Goal: Task Accomplishment & Management: Manage account settings

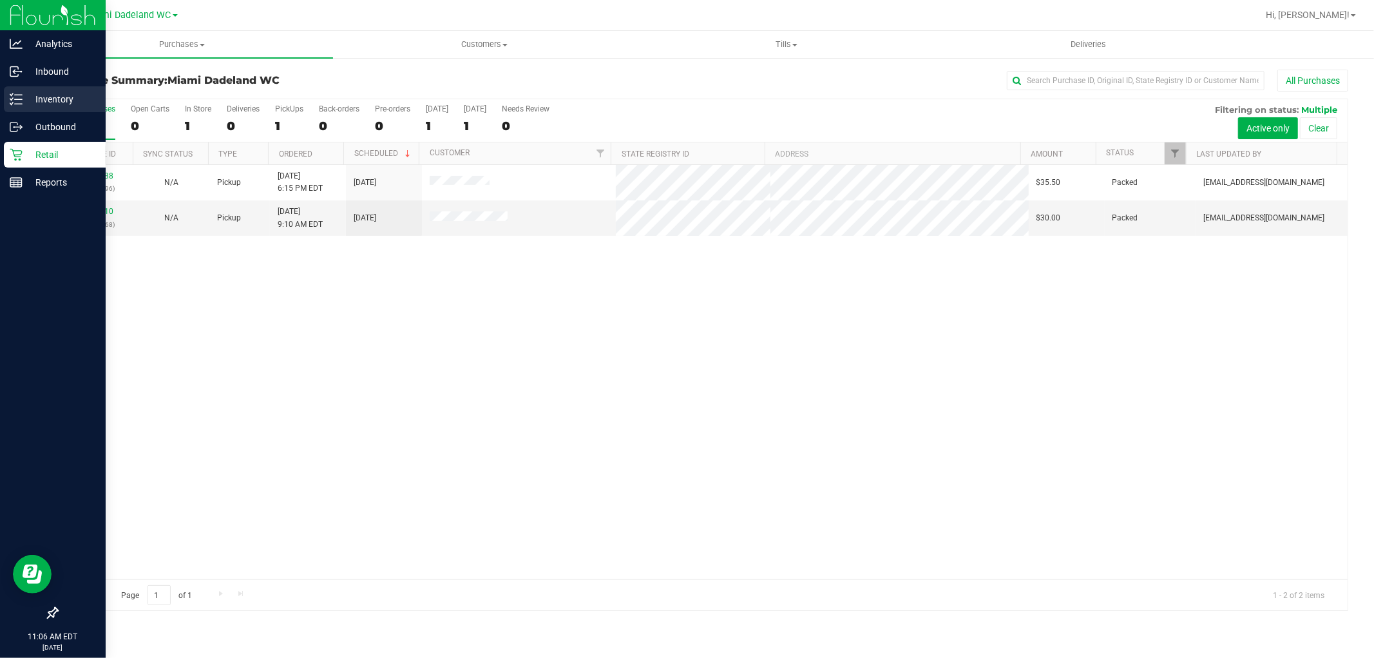
click at [41, 91] on p "Inventory" at bounding box center [61, 98] width 77 height 15
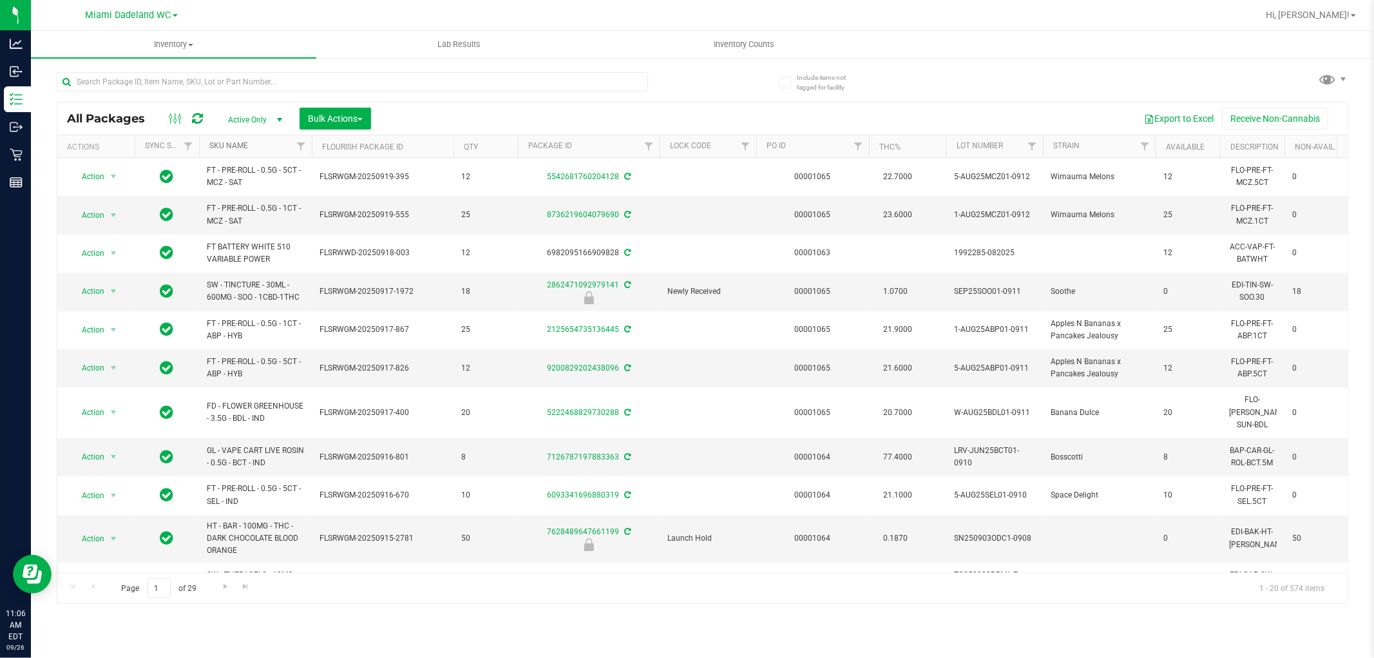
click at [226, 147] on link "SKU Name" at bounding box center [228, 145] width 39 height 9
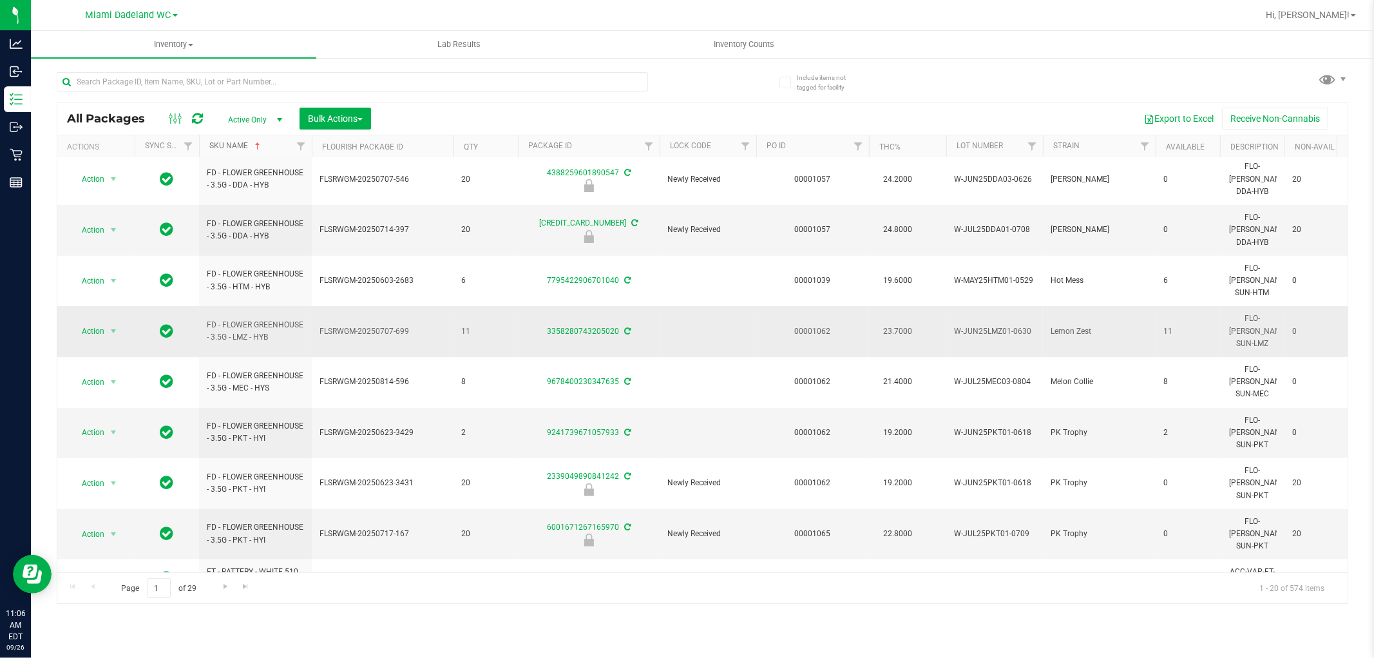
scroll to position [396, 0]
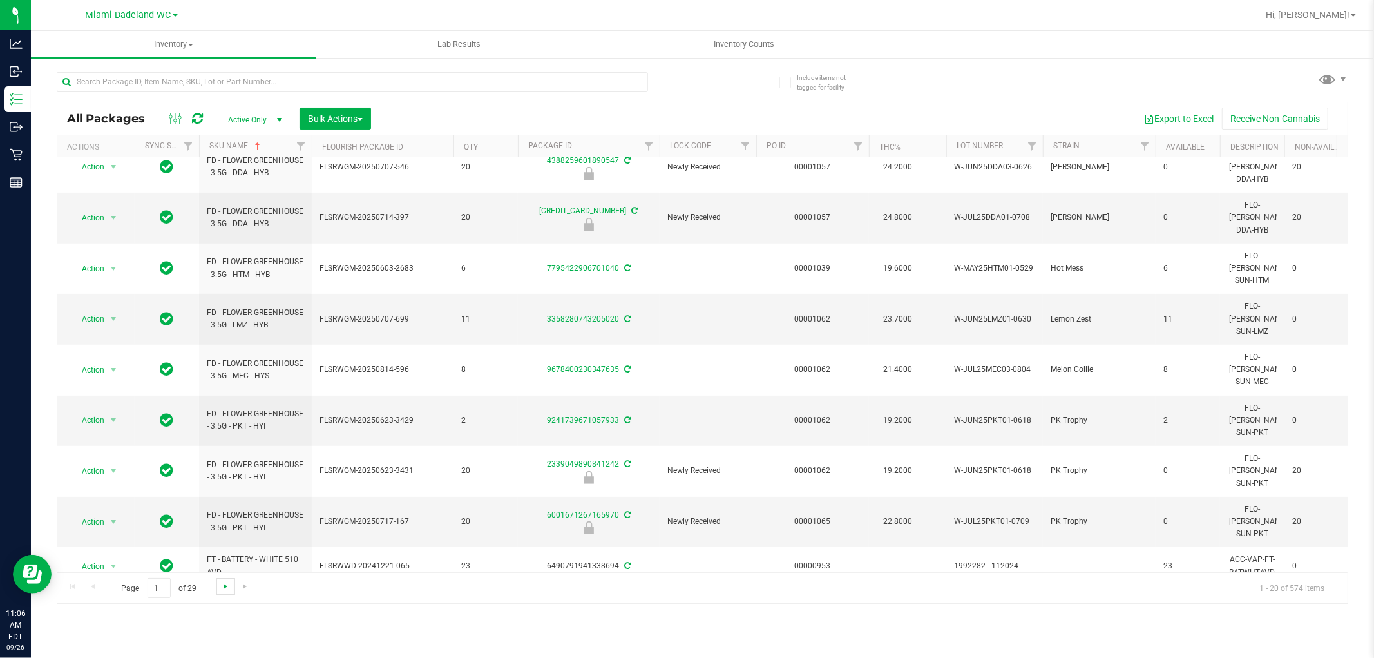
click at [226, 589] on span "Go to the next page" at bounding box center [225, 586] width 10 height 10
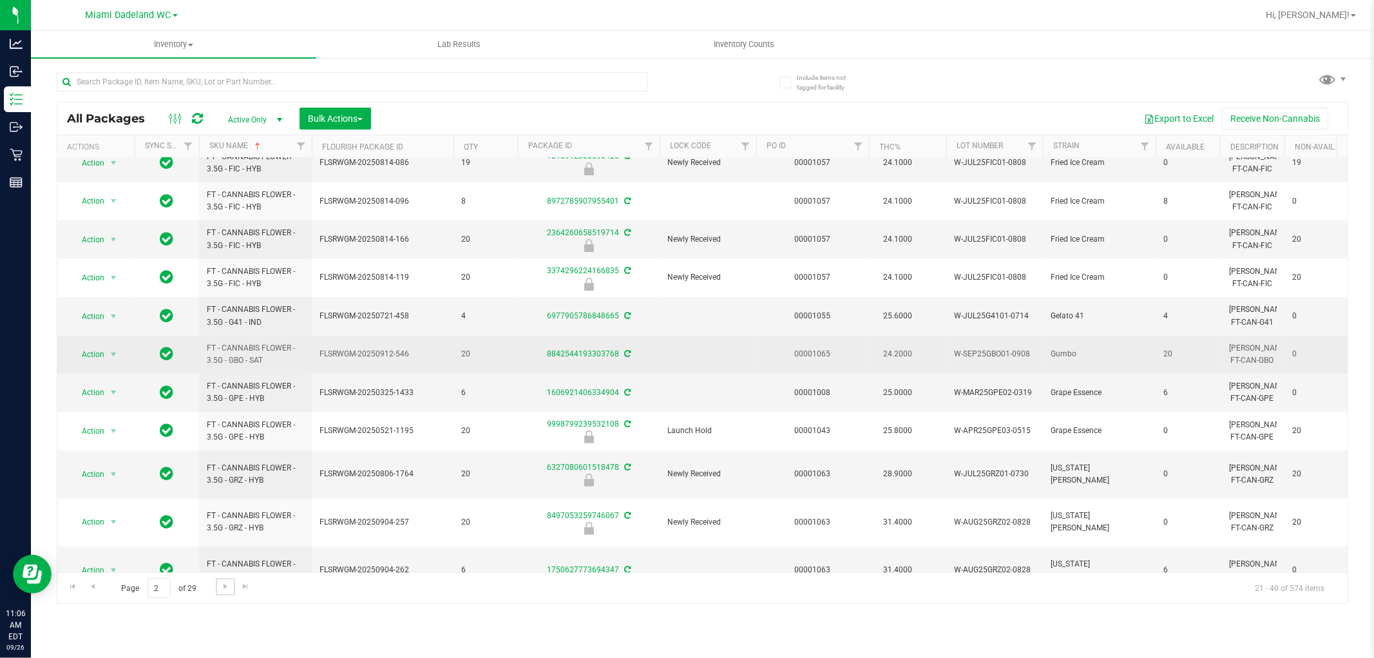
scroll to position [362, 0]
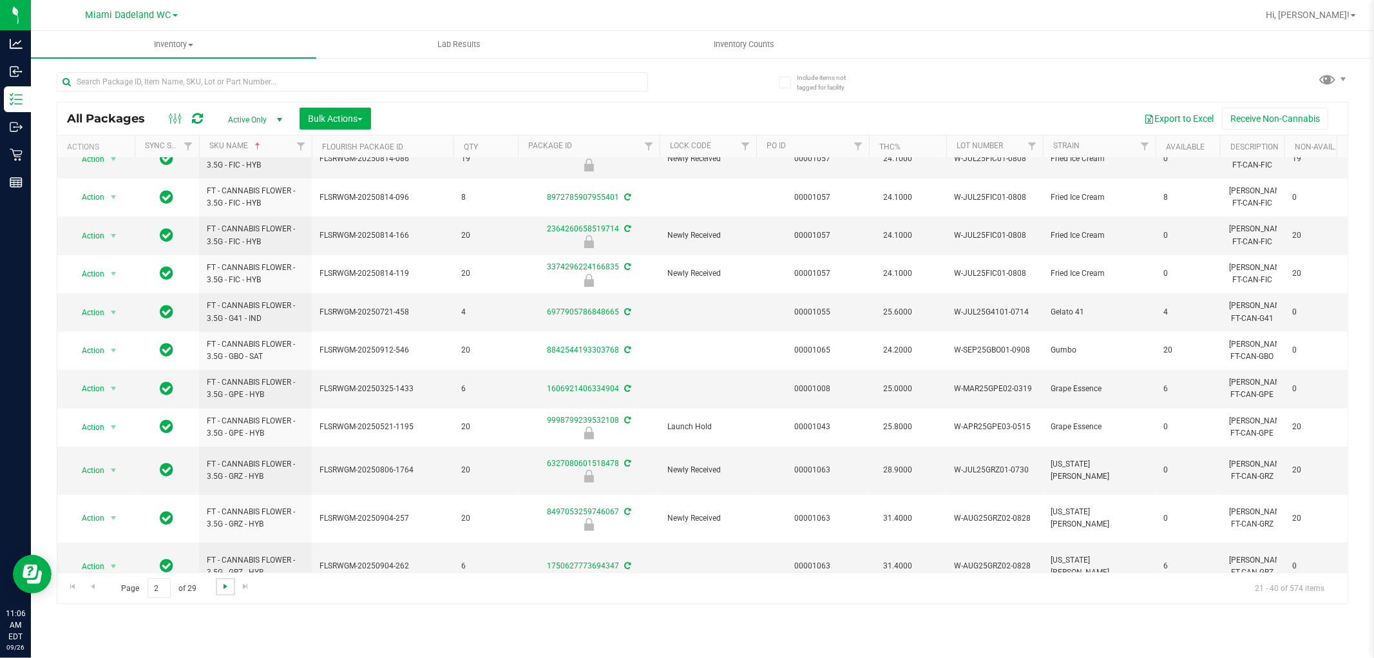
click at [220, 585] on span "Go to the next page" at bounding box center [225, 586] width 10 height 10
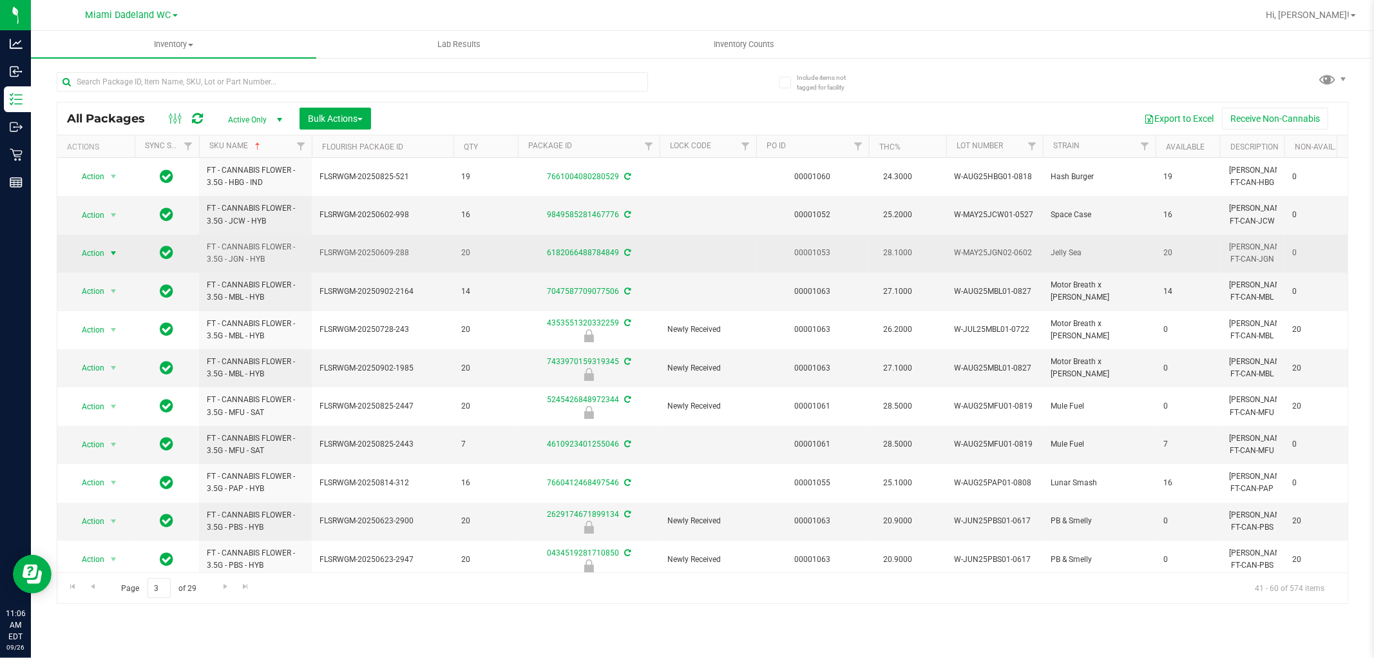
click at [101, 256] on span "Action" at bounding box center [87, 253] width 35 height 18
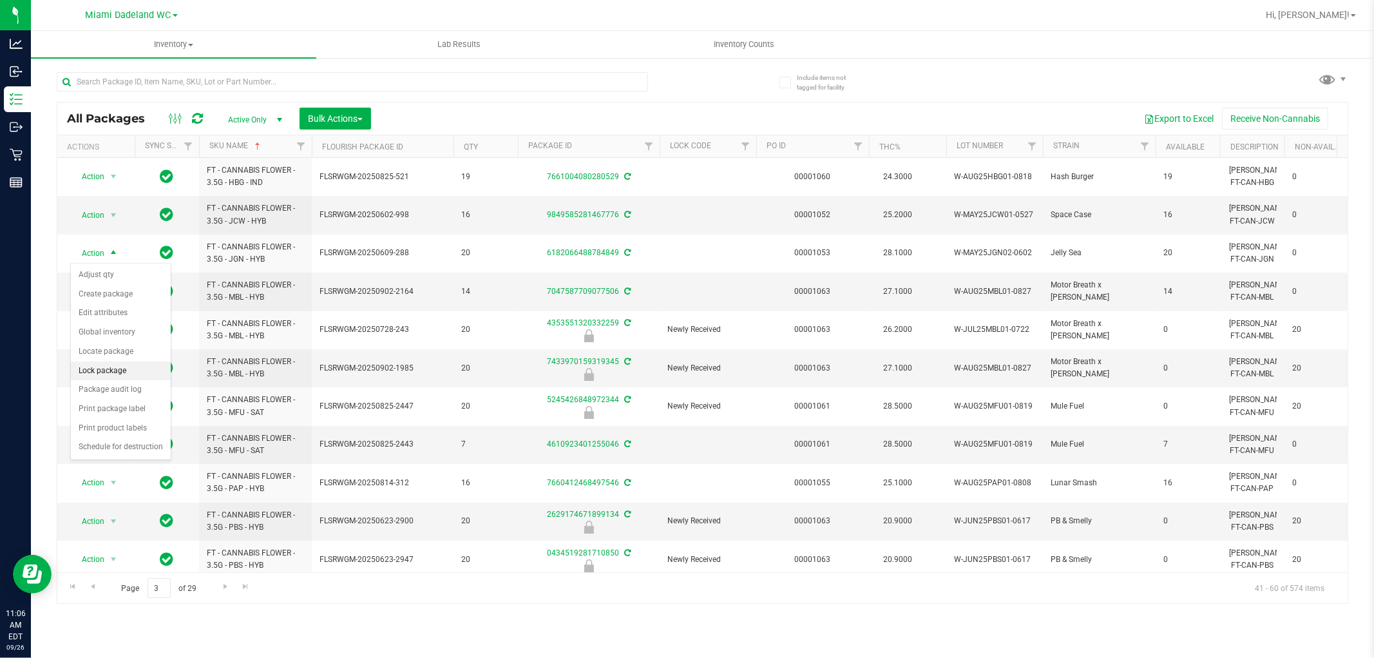
click at [139, 369] on li "Lock package" at bounding box center [121, 370] width 100 height 19
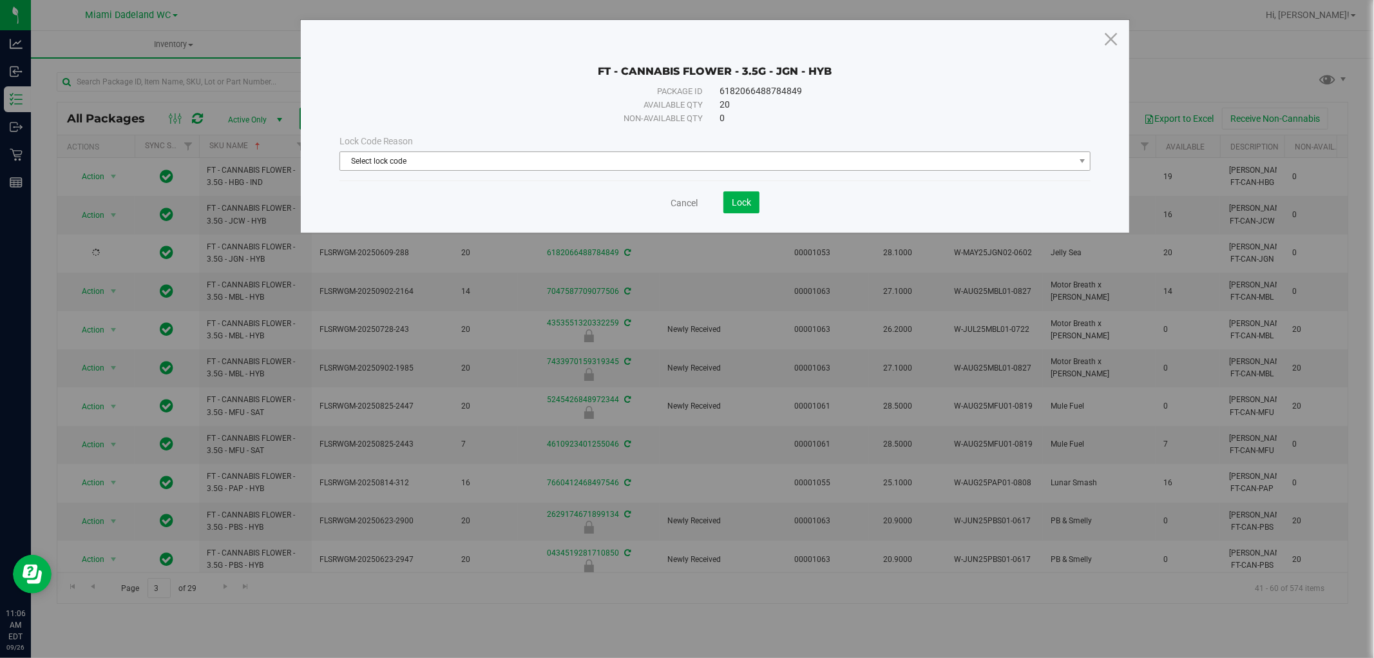
drag, startPoint x: 713, startPoint y: 178, endPoint x: 712, endPoint y: 169, distance: 9.7
click at [713, 178] on div "Lock Code Reason Select lock code Select lock code Newly Received Administrativ…" at bounding box center [715, 152] width 771 height 55
click at [712, 153] on span "Select lock code" at bounding box center [707, 161] width 734 height 18
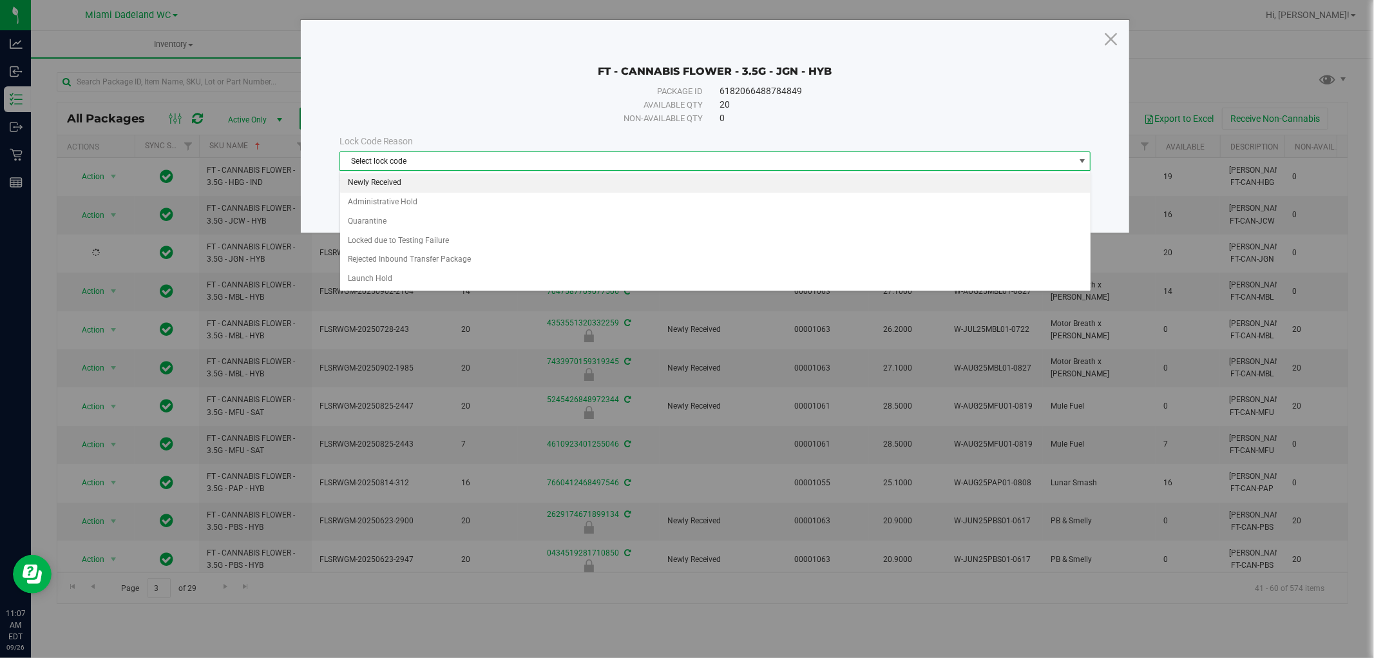
click at [651, 184] on li "Newly Received" at bounding box center [715, 182] width 751 height 19
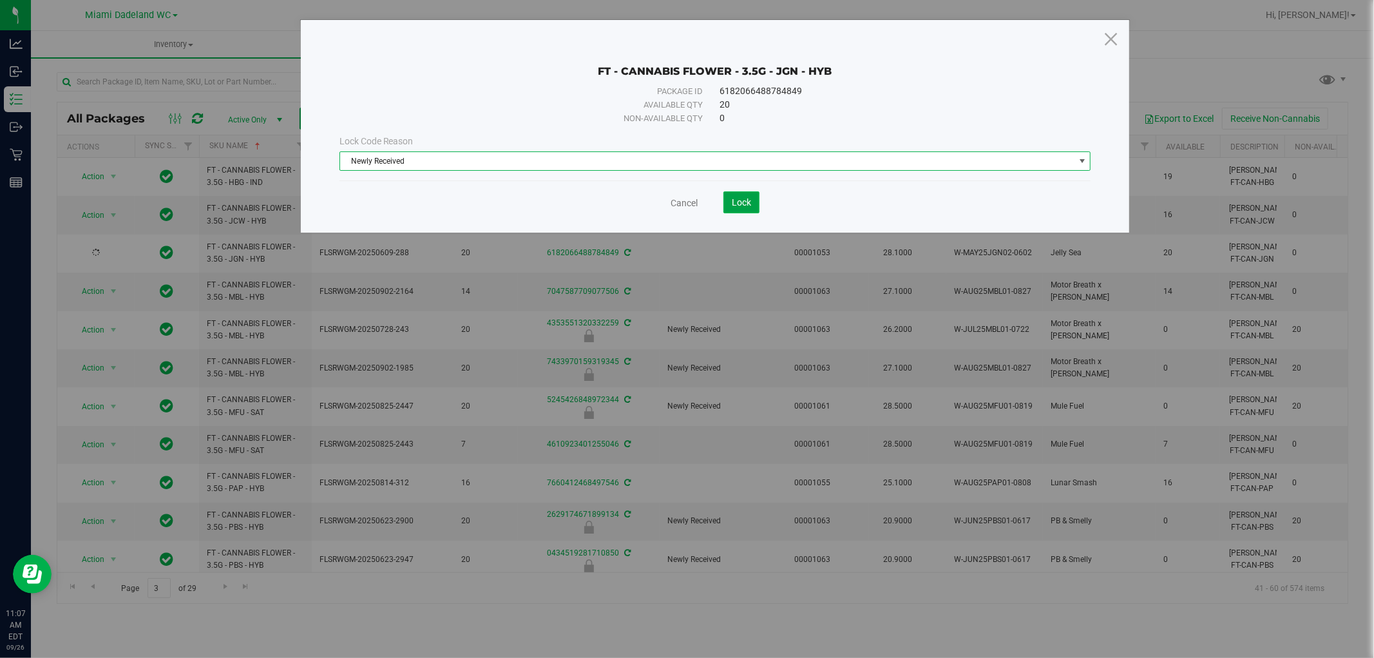
click at [735, 197] on span "Lock" at bounding box center [741, 202] width 19 height 10
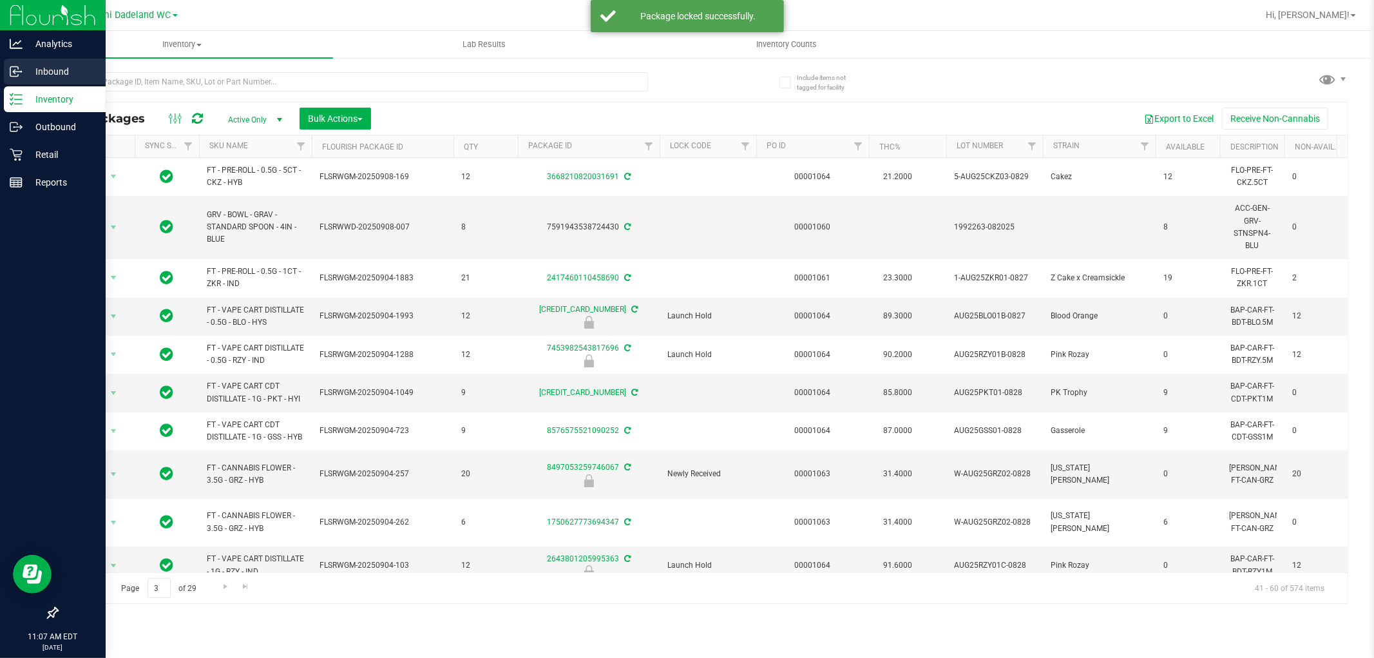
click at [49, 72] on p "Inbound" at bounding box center [61, 71] width 77 height 15
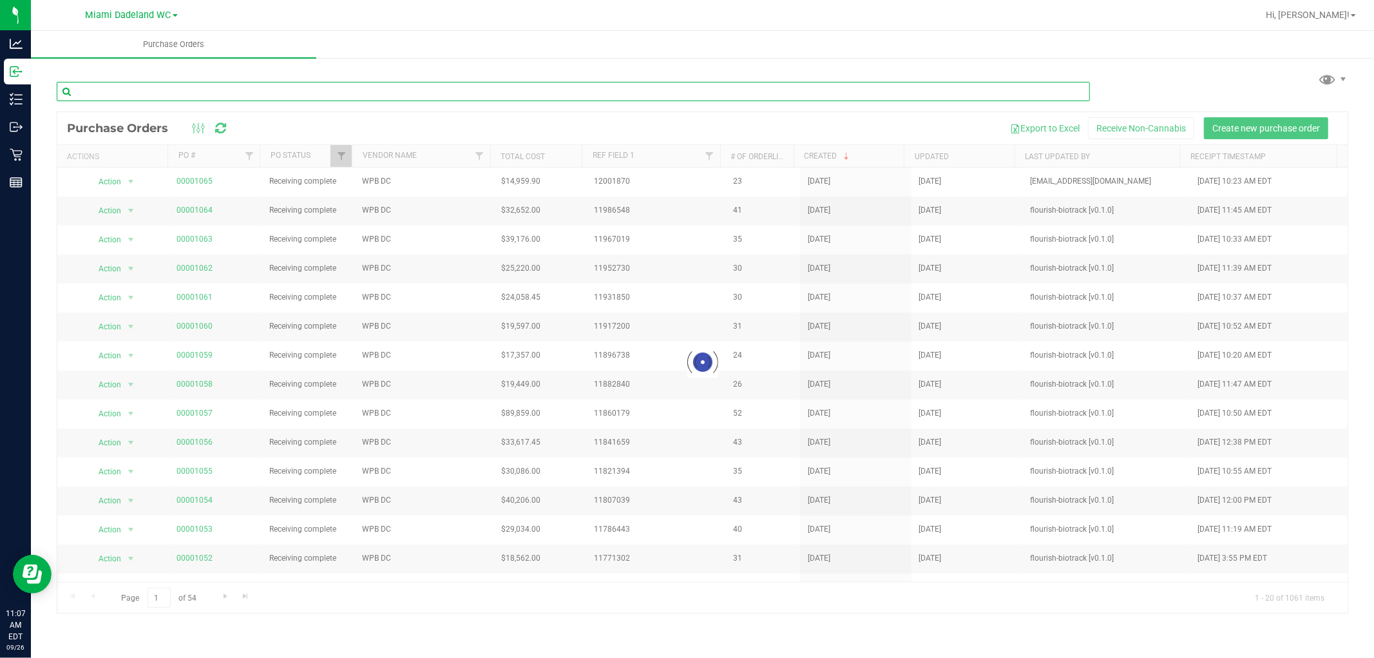
click at [200, 93] on input "text" at bounding box center [573, 91] width 1033 height 19
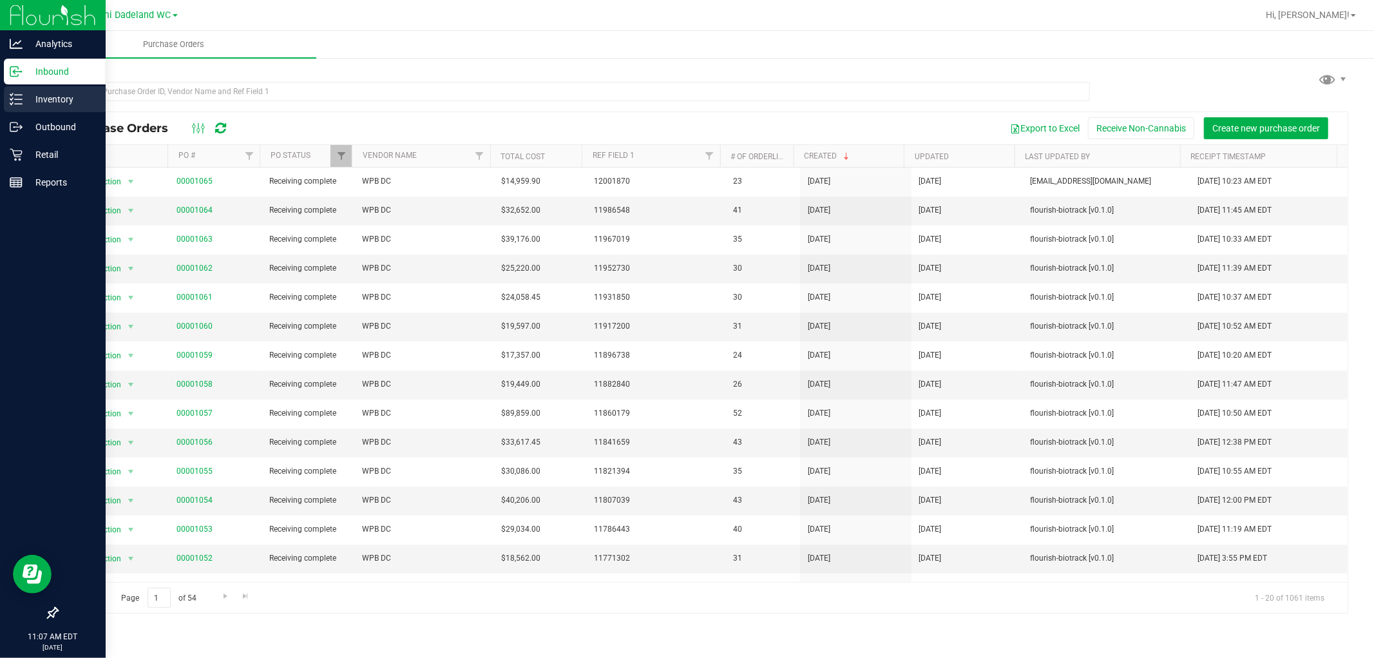
click at [59, 103] on p "Inventory" at bounding box center [61, 98] width 77 height 15
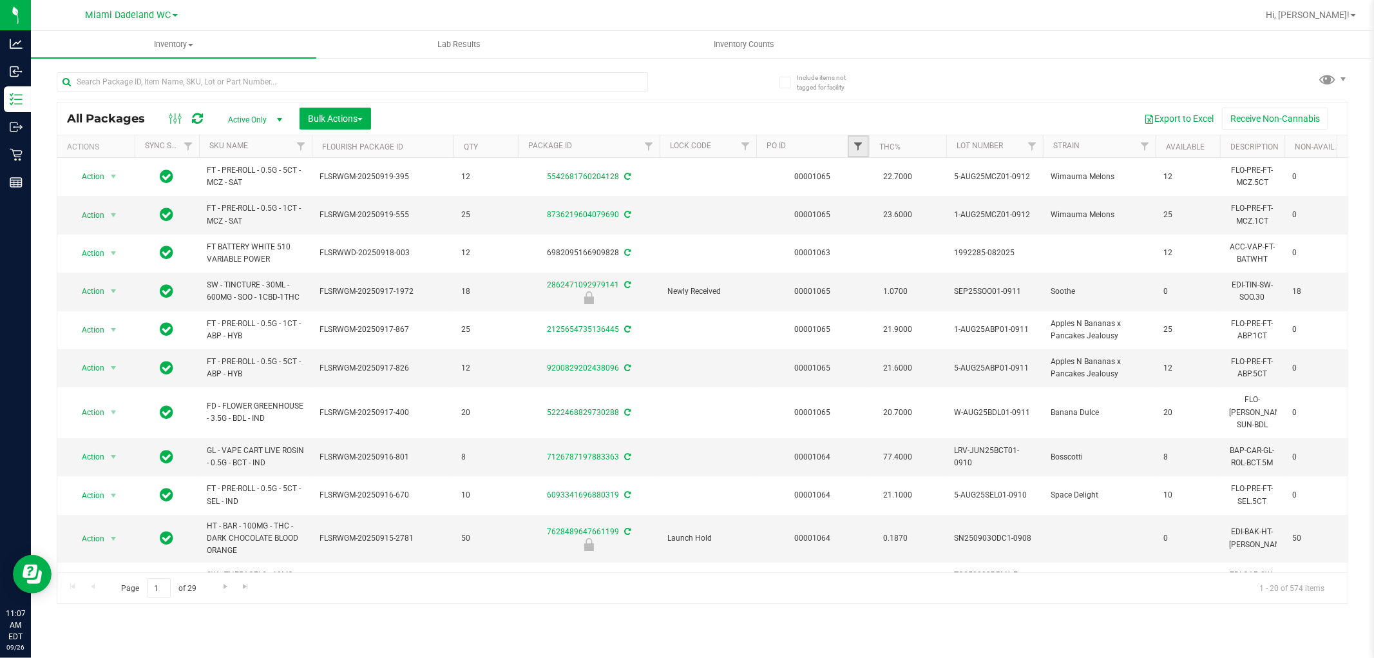
click at [853, 142] on span "Filter" at bounding box center [858, 146] width 10 height 10
type input "1065"
drag, startPoint x: 903, startPoint y: 203, endPoint x: 875, endPoint y: 195, distance: 28.8
click at [903, 203] on button "Filter" at bounding box center [887, 209] width 62 height 28
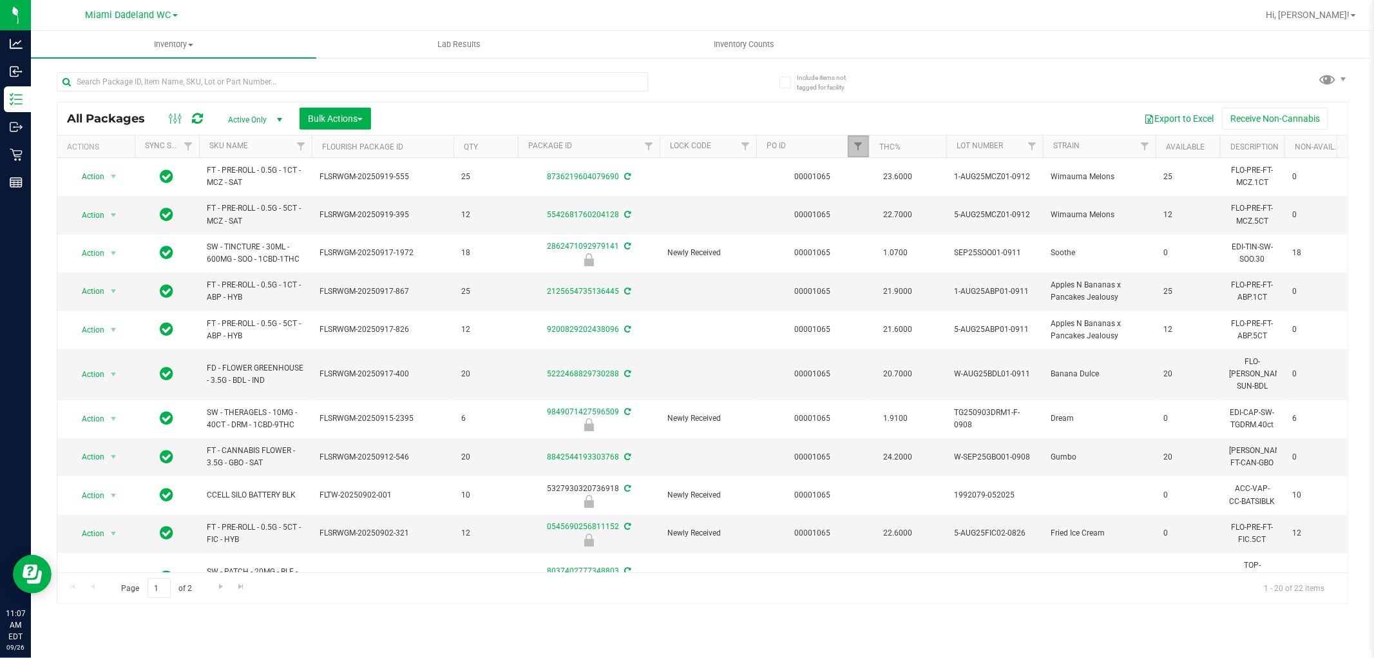
click at [854, 138] on link "Filter" at bounding box center [858, 146] width 21 height 22
click at [960, 209] on button "Clear" at bounding box center [957, 209] width 62 height 28
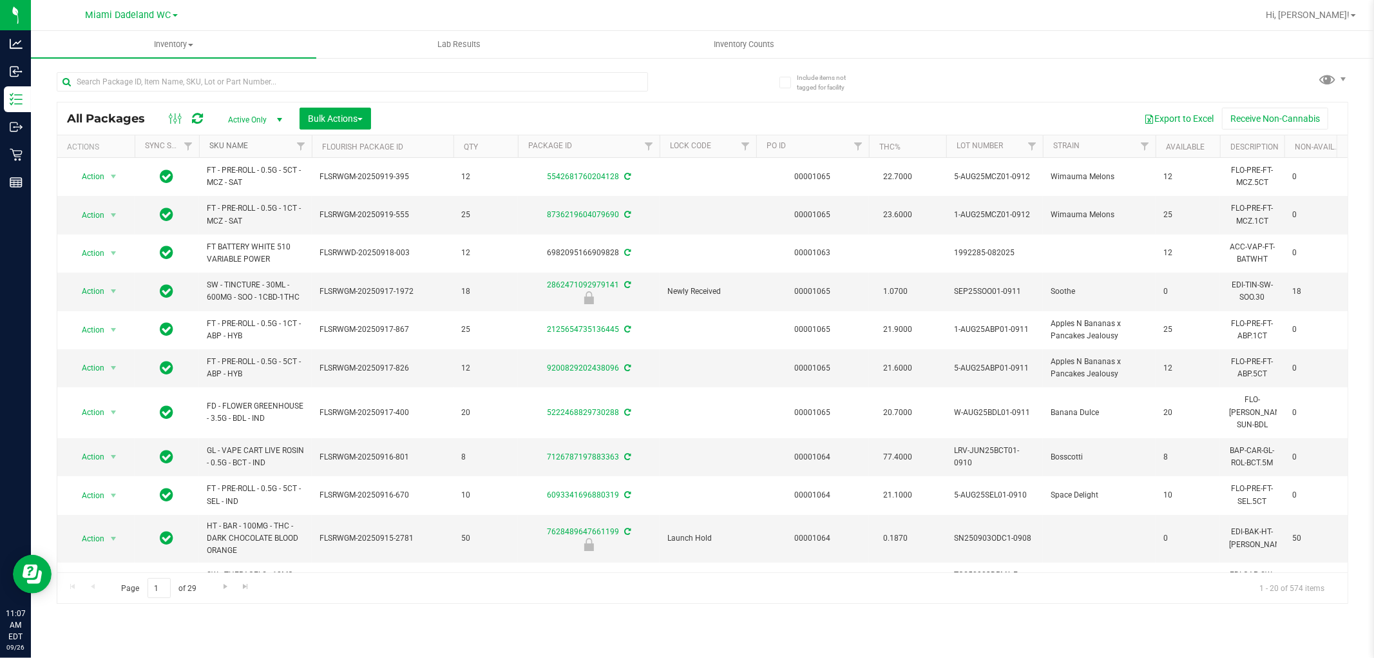
click at [228, 143] on link "SKU Name" at bounding box center [228, 145] width 39 height 9
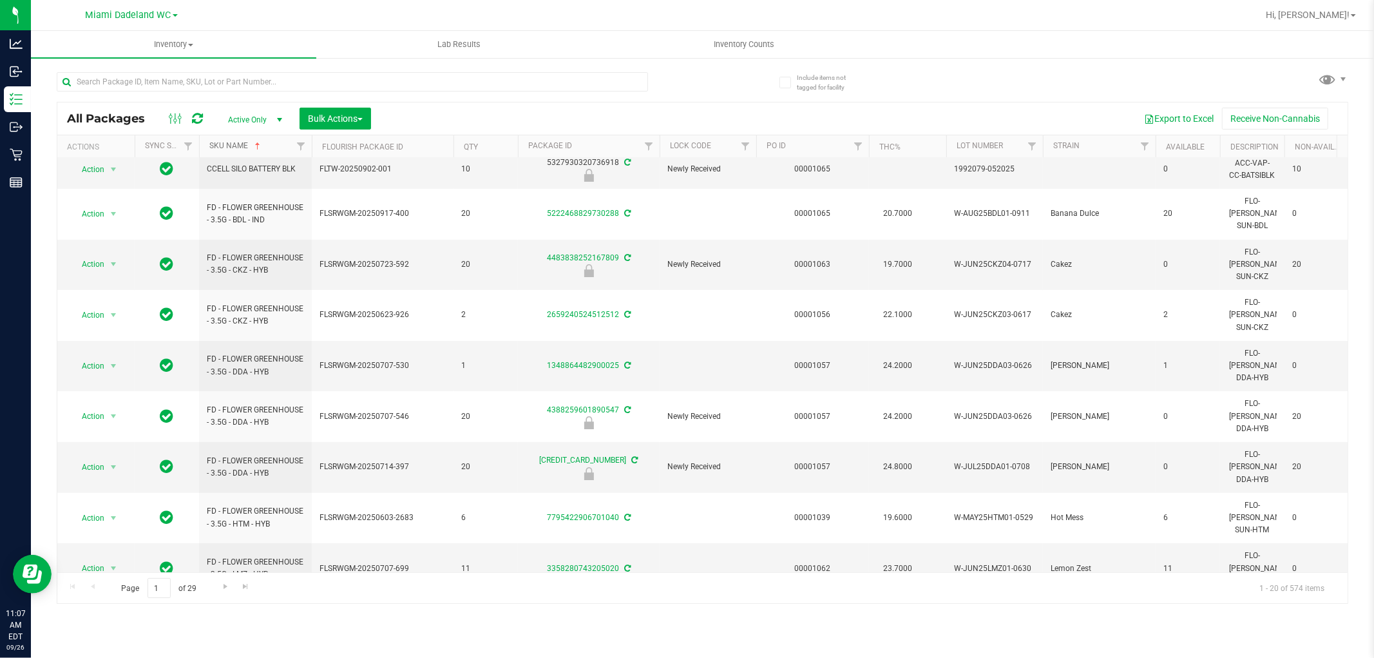
scroll to position [396, 0]
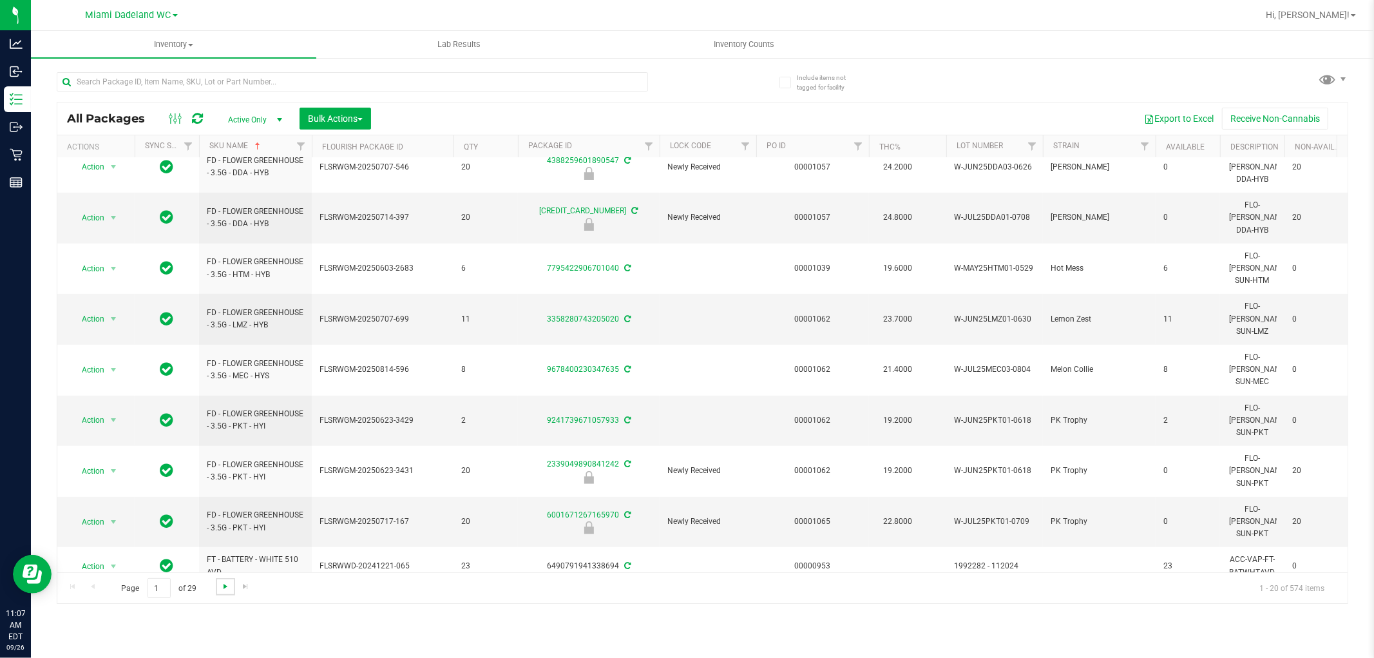
click at [220, 588] on span "Go to the next page" at bounding box center [225, 586] width 10 height 10
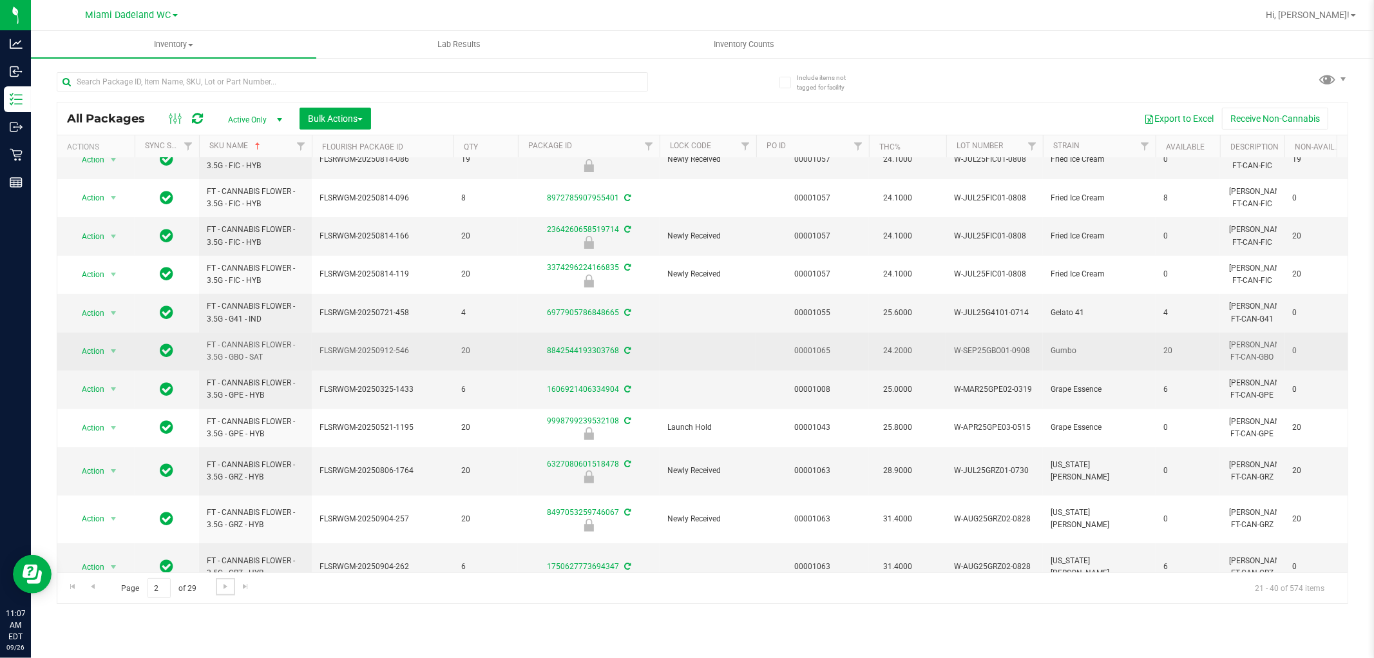
scroll to position [362, 0]
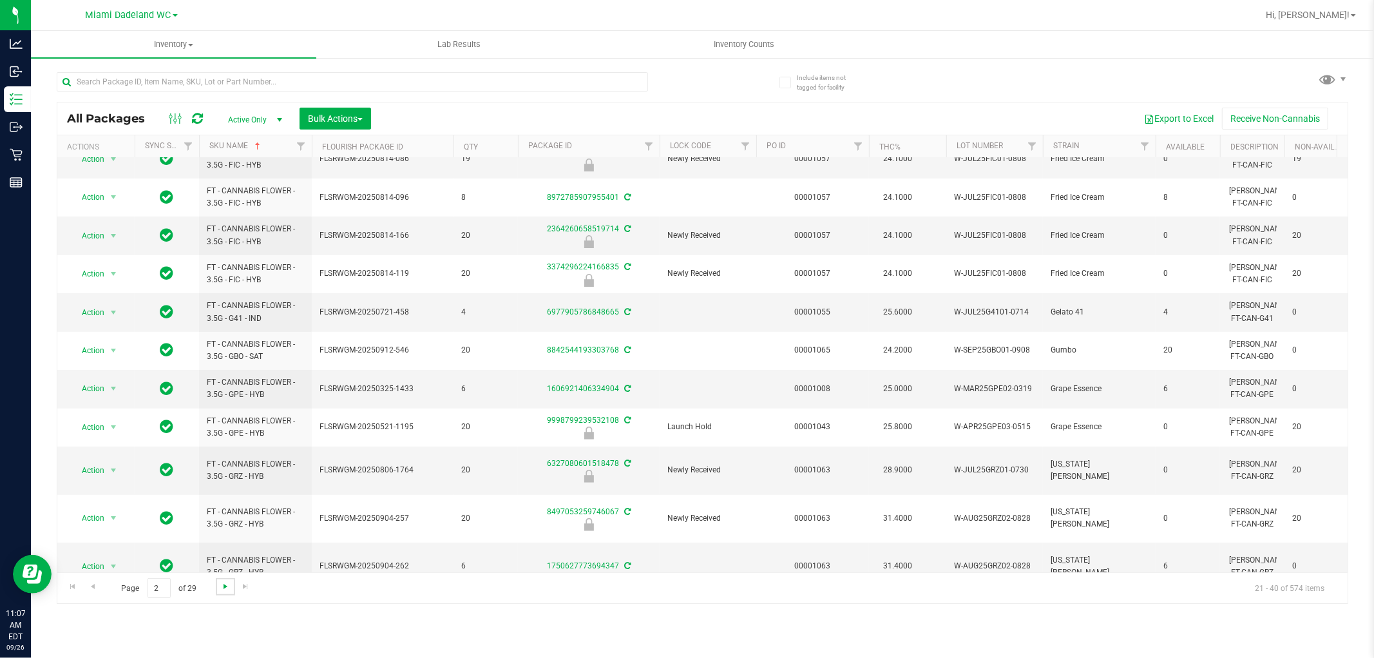
click at [229, 583] on span "Go to the next page" at bounding box center [225, 586] width 10 height 10
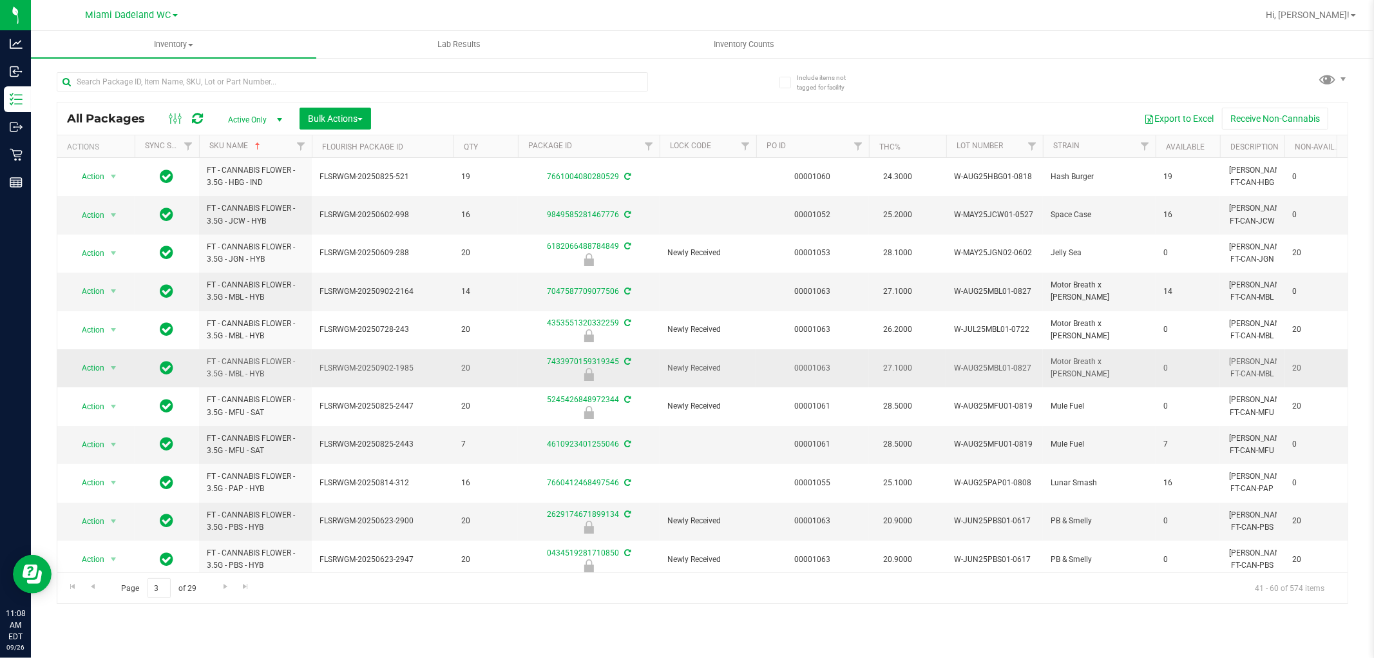
drag, startPoint x: 499, startPoint y: 405, endPoint x: 403, endPoint y: 384, distance: 98.8
click at [403, 384] on td "FLSRWGM-20250902-1985" at bounding box center [383, 368] width 142 height 38
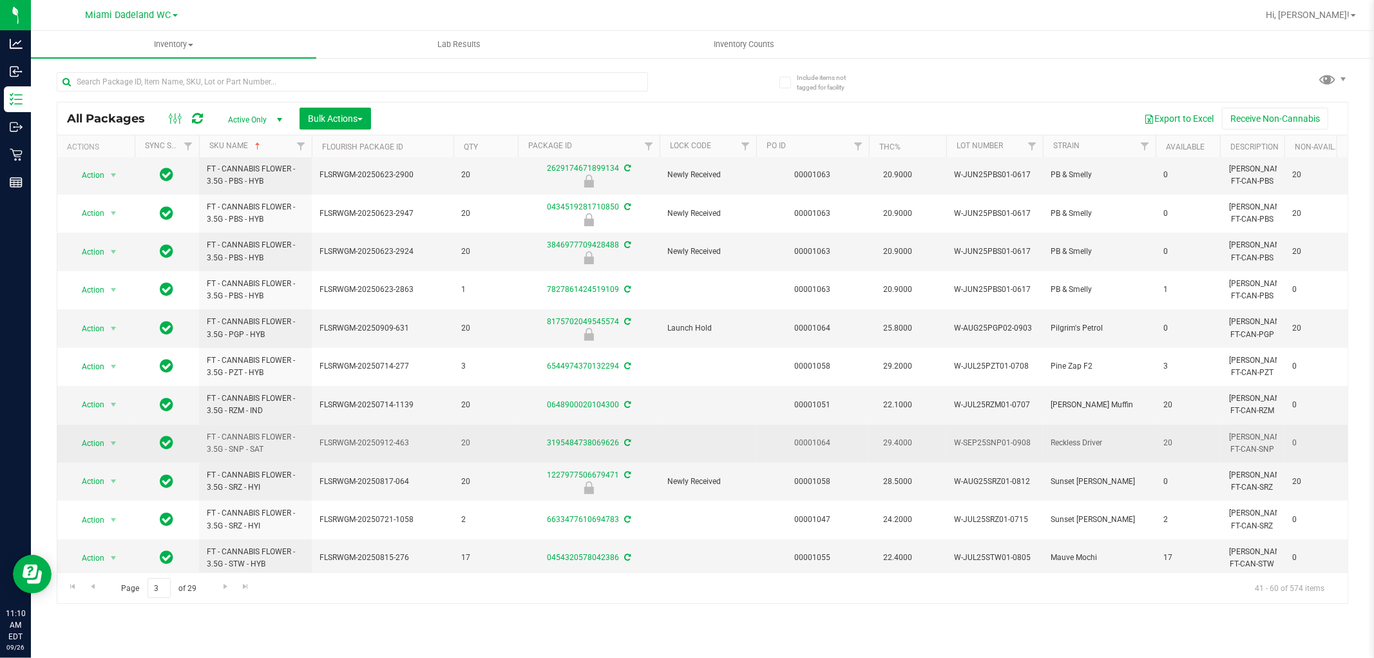
scroll to position [358, 0]
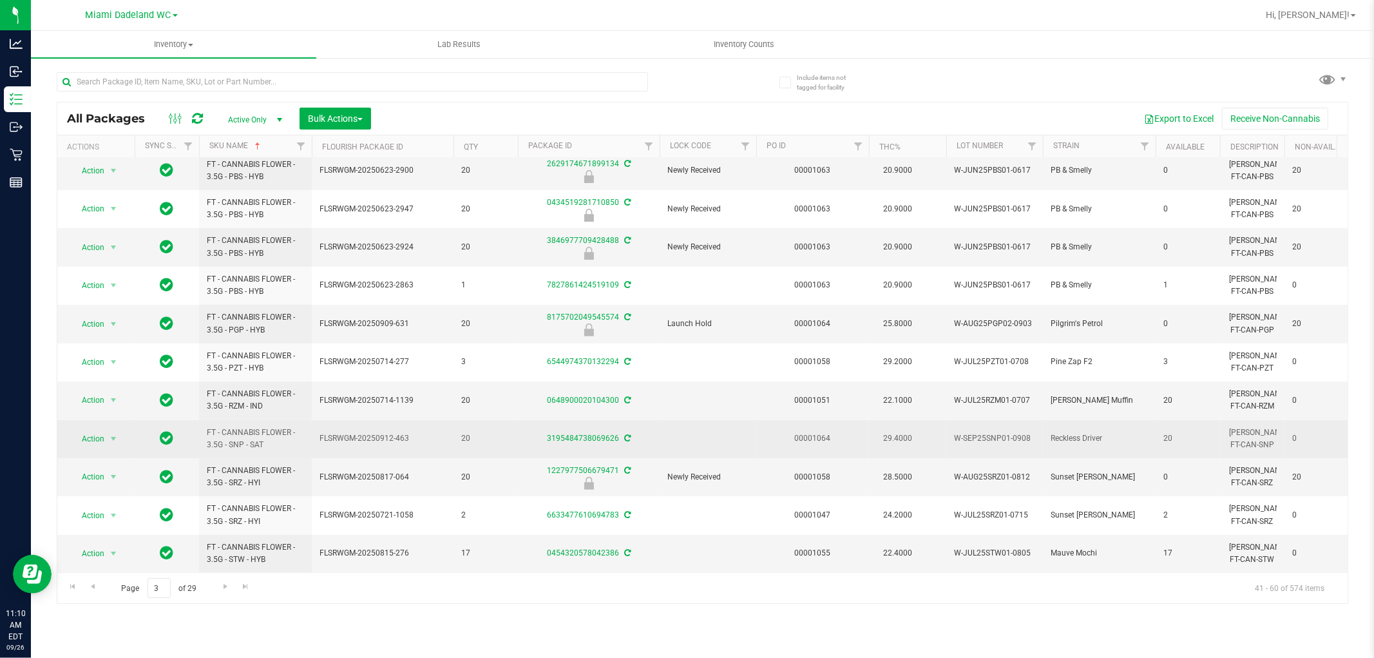
click at [370, 432] on span "FLSRWGM-20250912-463" at bounding box center [383, 438] width 126 height 12
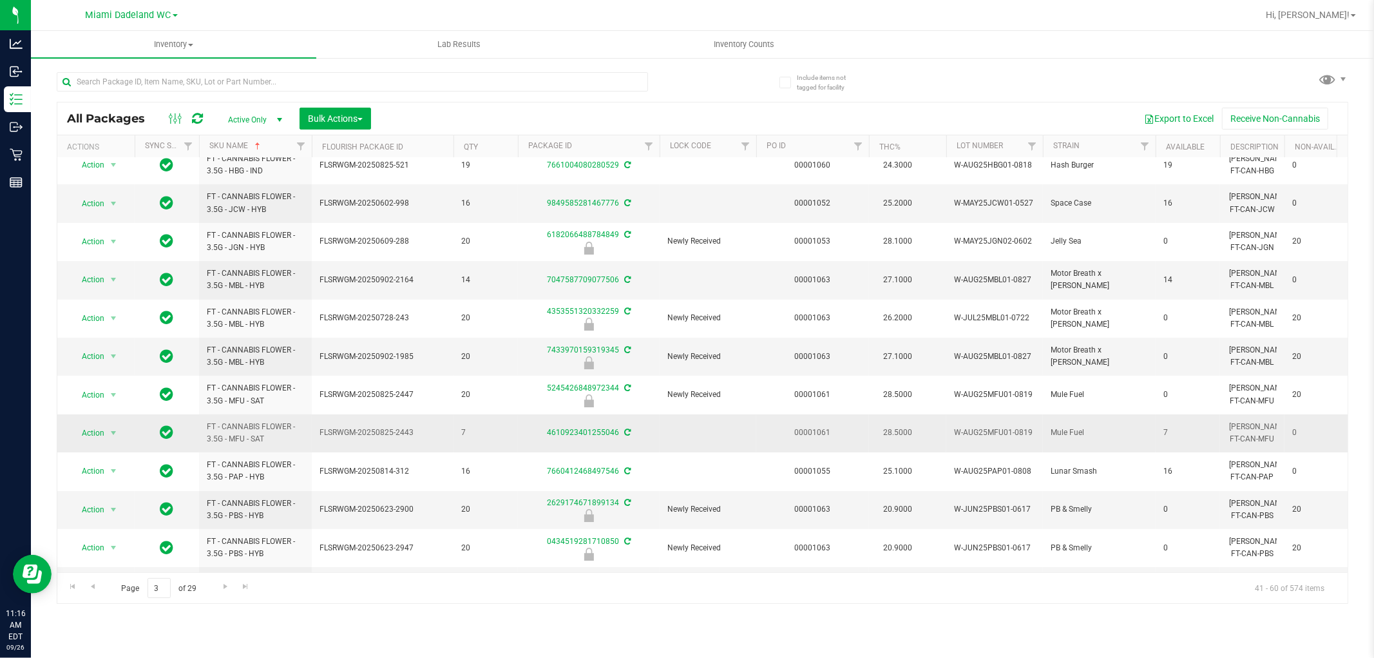
scroll to position [0, 0]
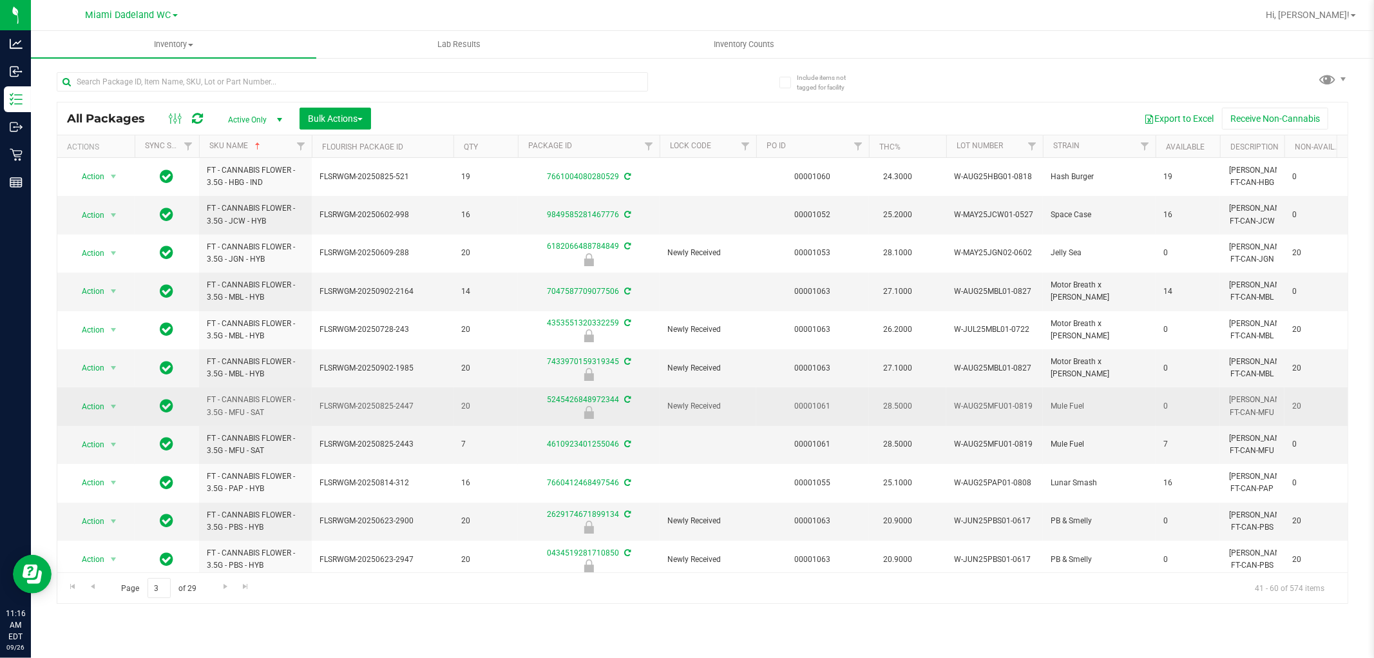
click at [385, 410] on span "FLSRWGM-20250825-2447" at bounding box center [383, 406] width 126 height 12
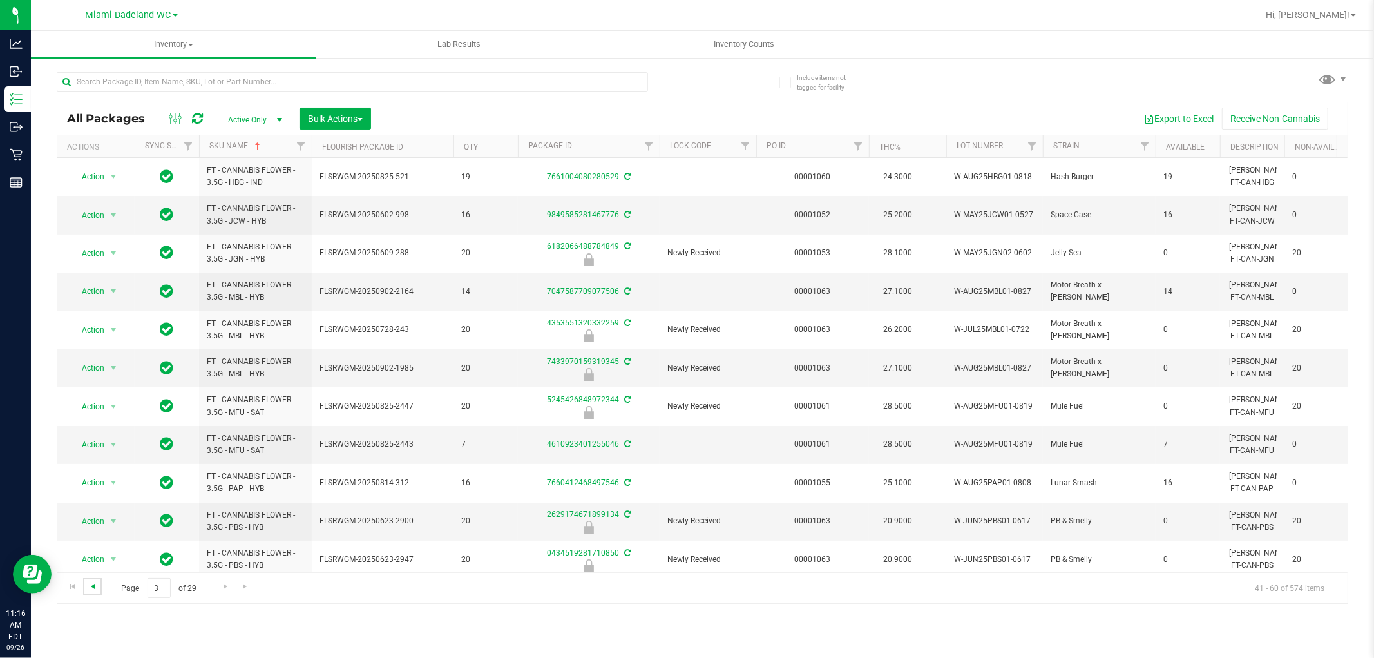
click at [94, 584] on span "Go to the previous page" at bounding box center [93, 586] width 10 height 10
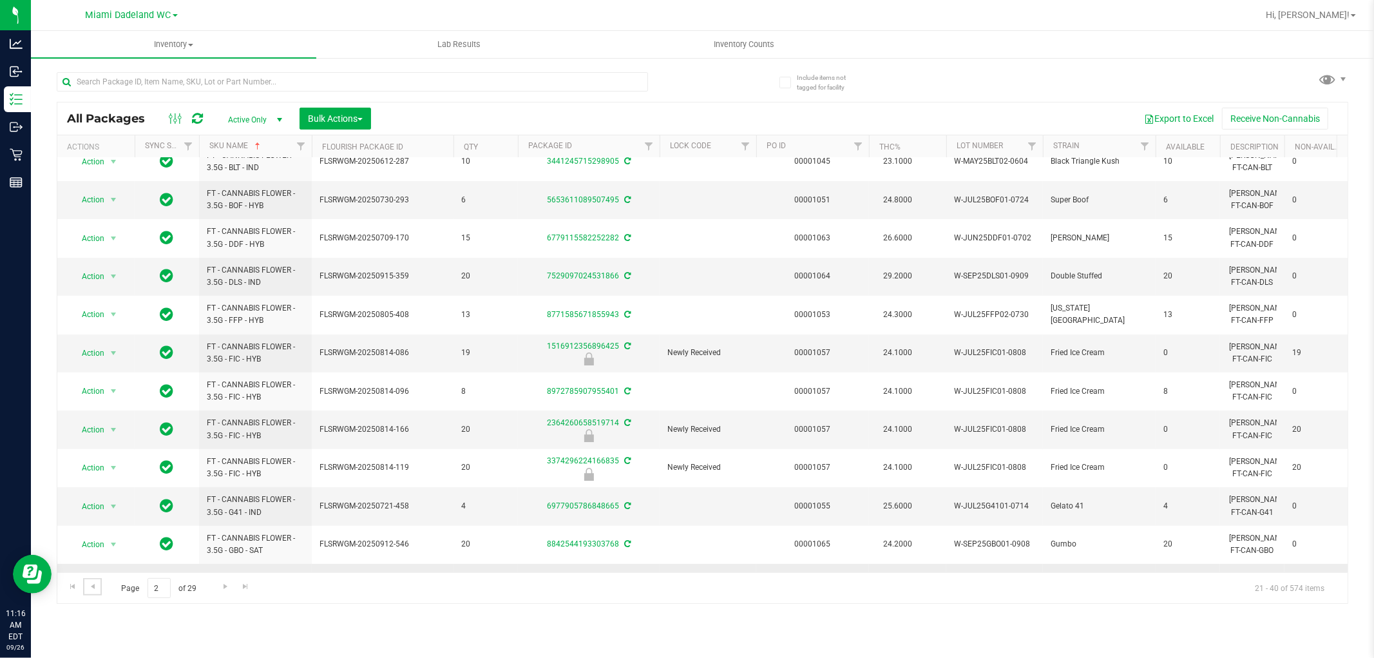
scroll to position [362, 0]
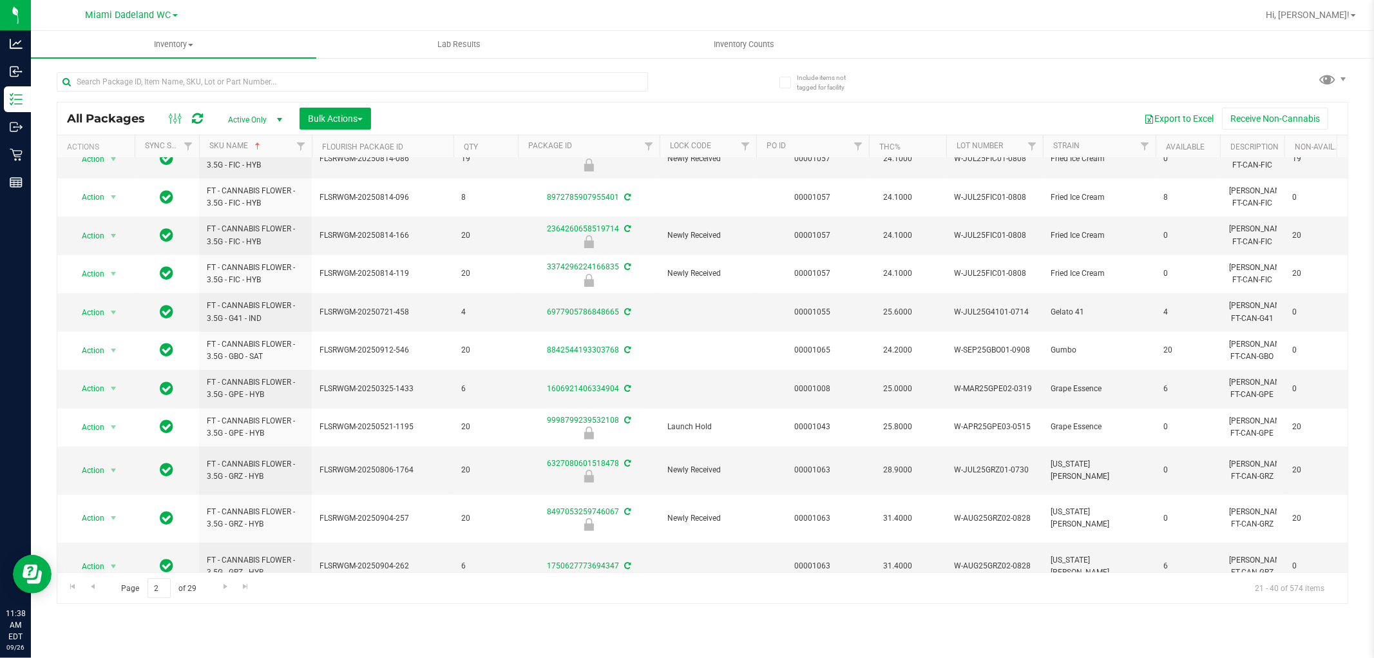
click at [533, 70] on div at bounding box center [380, 81] width 646 height 41
click at [535, 80] on input "text" at bounding box center [352, 81] width 591 height 19
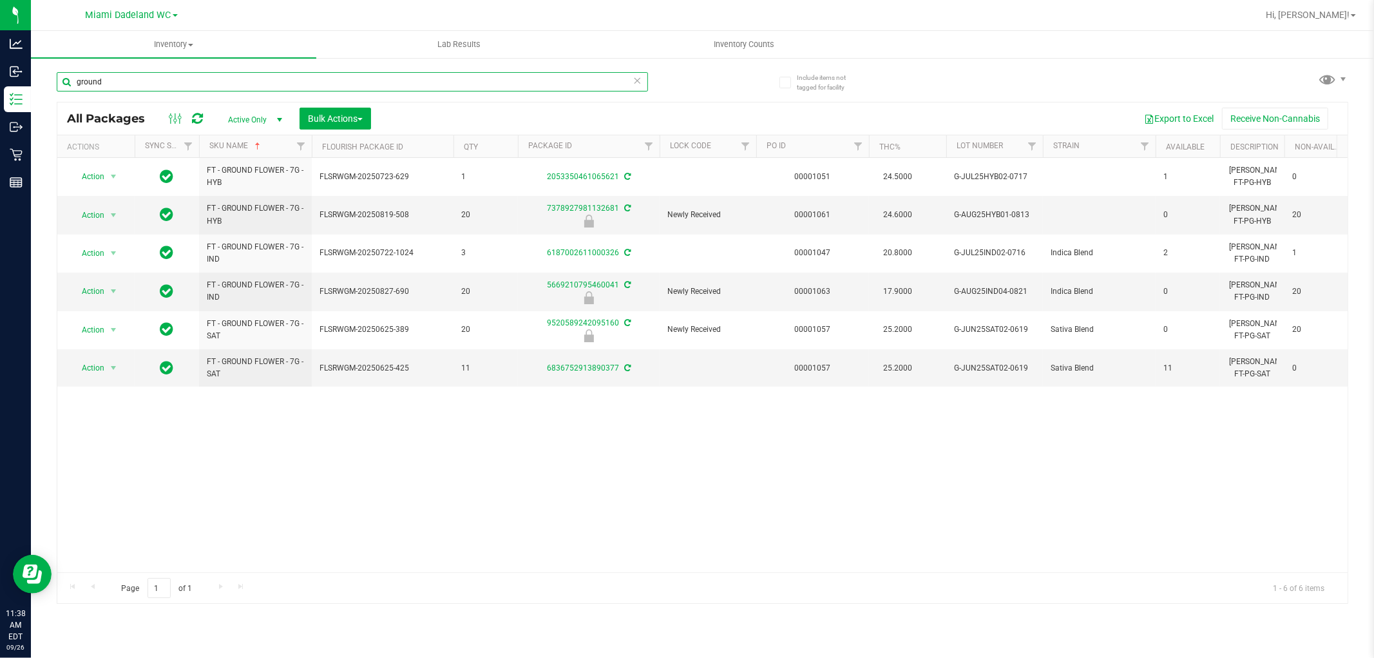
type input "ground"
click at [383, 504] on div "Action Action Adjust qty Create package Edit attributes Global inventory Locate…" at bounding box center [702, 365] width 1290 height 414
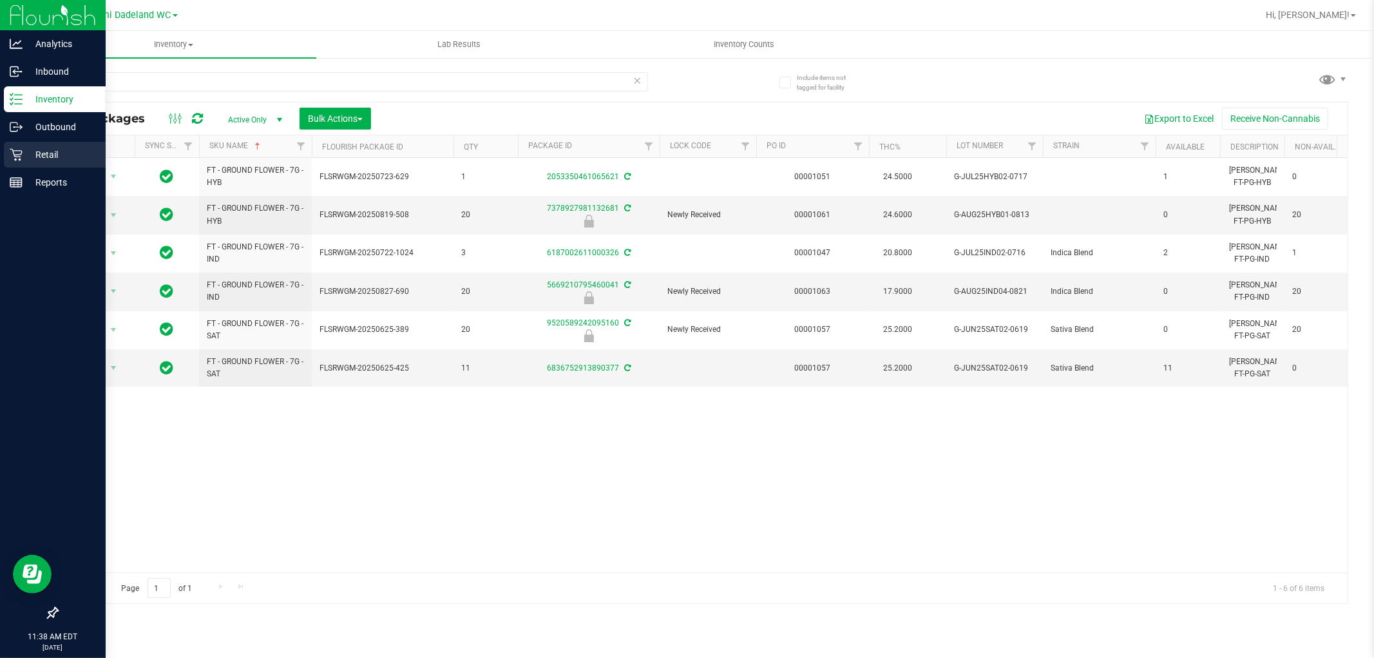
click at [4, 155] on div "Retail" at bounding box center [55, 155] width 102 height 26
